Goal: Information Seeking & Learning: Learn about a topic

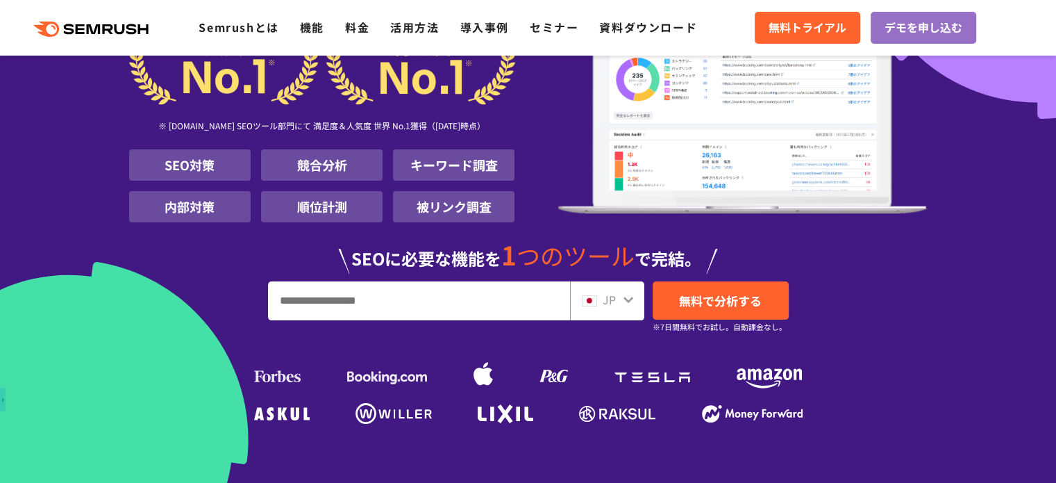
scroll to position [208, 0]
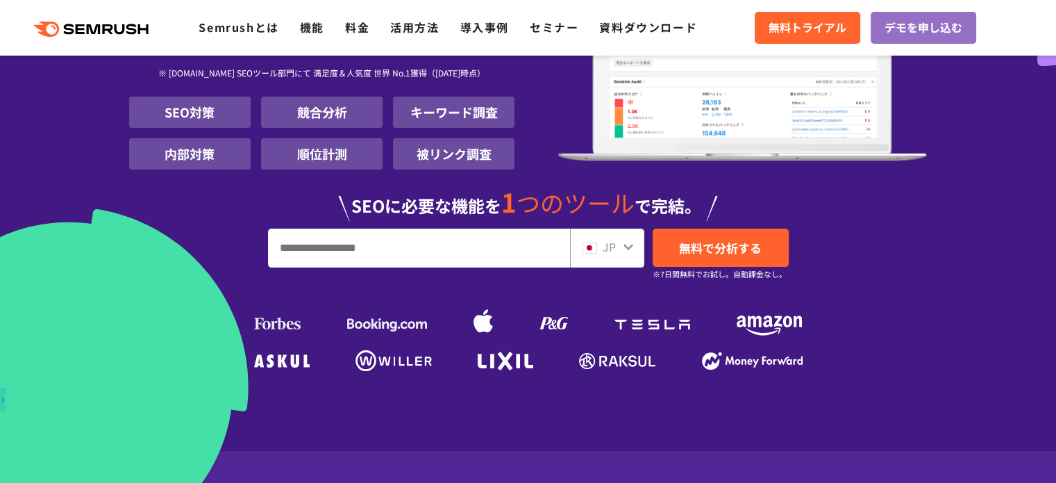
click at [531, 258] on input "URL、キーワードを入力してください" at bounding box center [419, 248] width 301 height 38
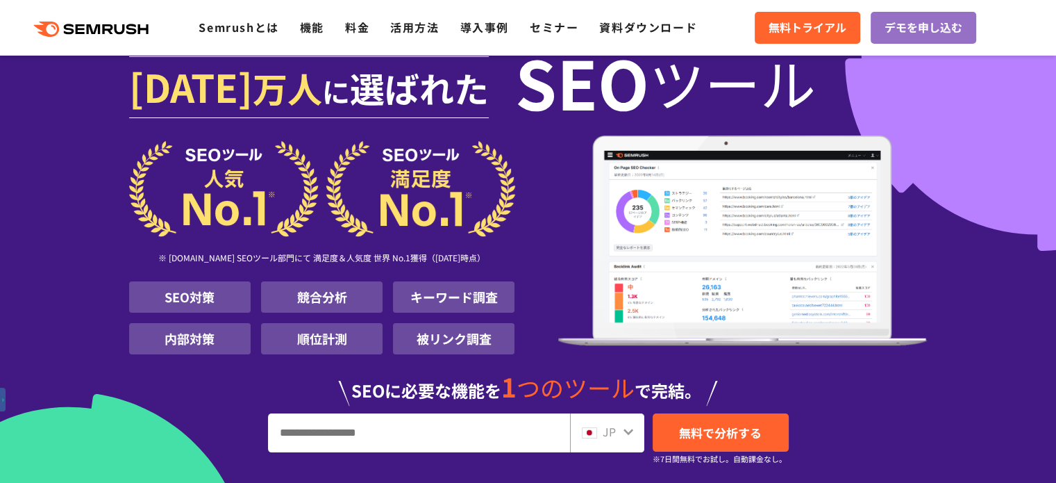
scroll to position [0, 0]
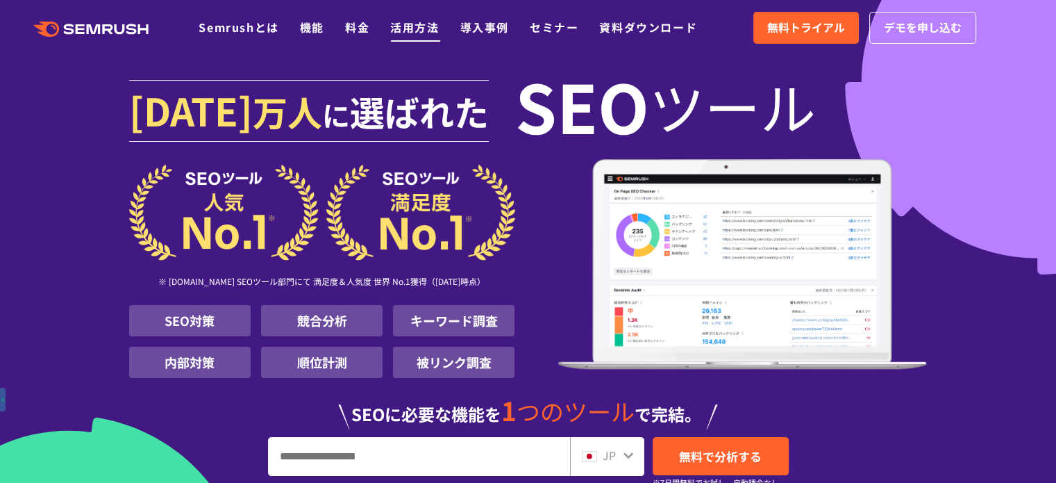
click at [399, 23] on link "活用方法" at bounding box center [414, 27] width 49 height 17
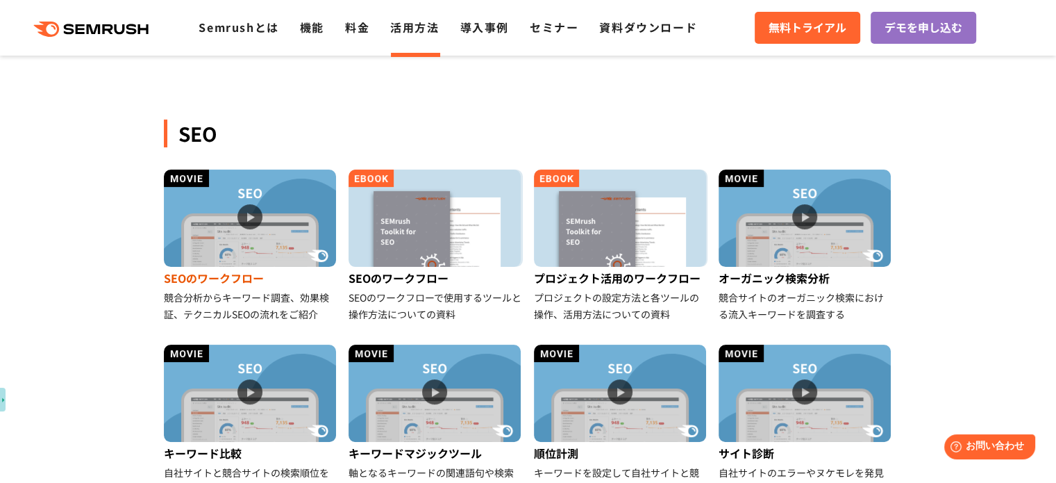
click at [267, 294] on div "競合分析からキーワード調査、効果検証、テクニカルSEOの流れをご紹介" at bounding box center [251, 305] width 174 height 33
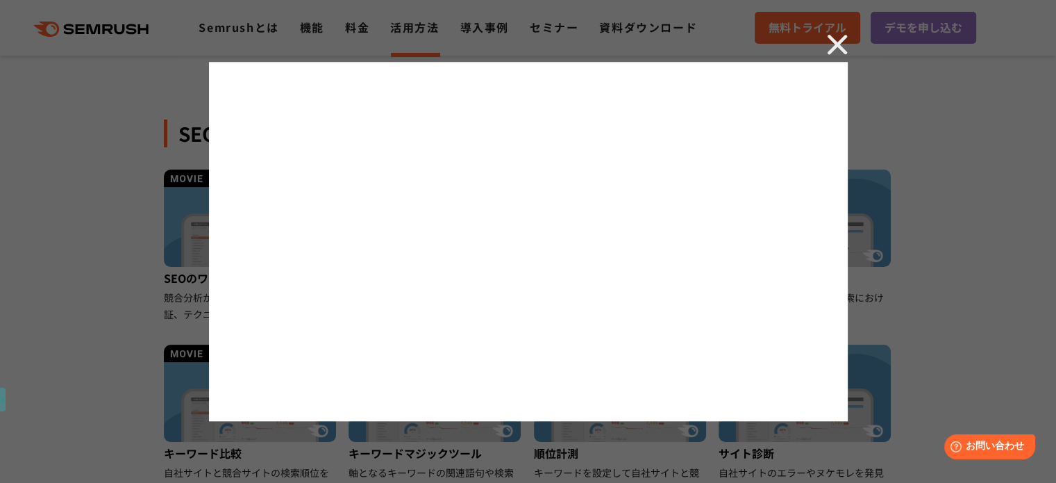
click at [842, 42] on img at bounding box center [837, 44] width 21 height 21
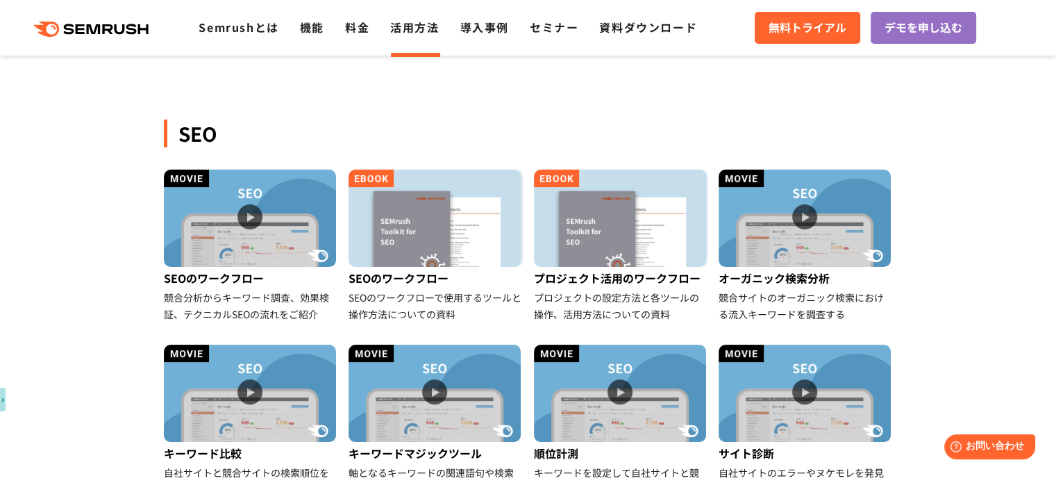
scroll to position [347, 0]
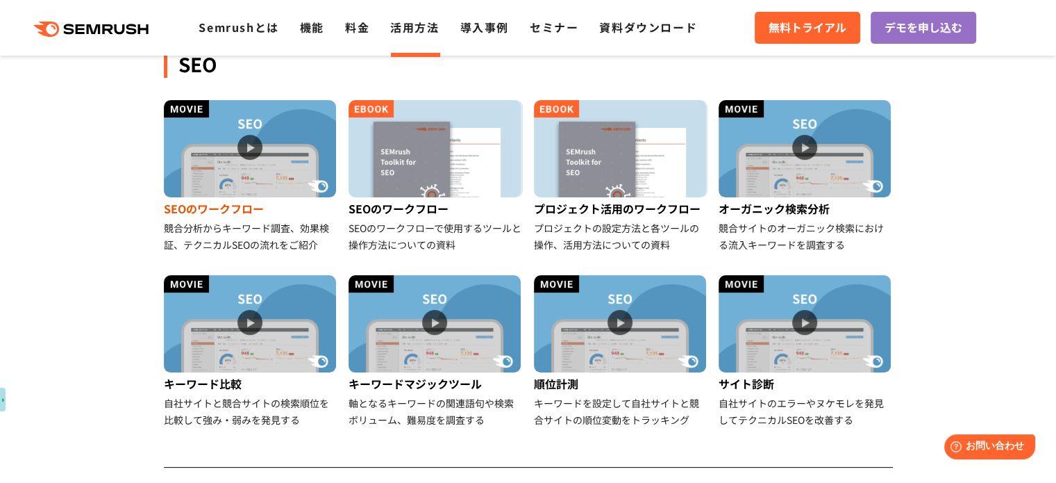
click at [261, 145] on img at bounding box center [250, 148] width 172 height 97
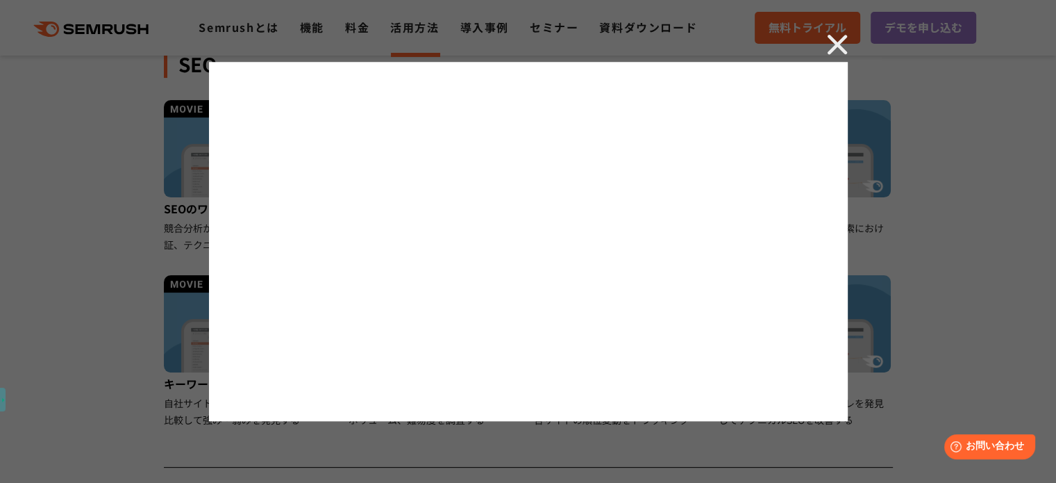
click at [840, 52] on img at bounding box center [837, 44] width 21 height 21
